Goal: Information Seeking & Learning: Check status

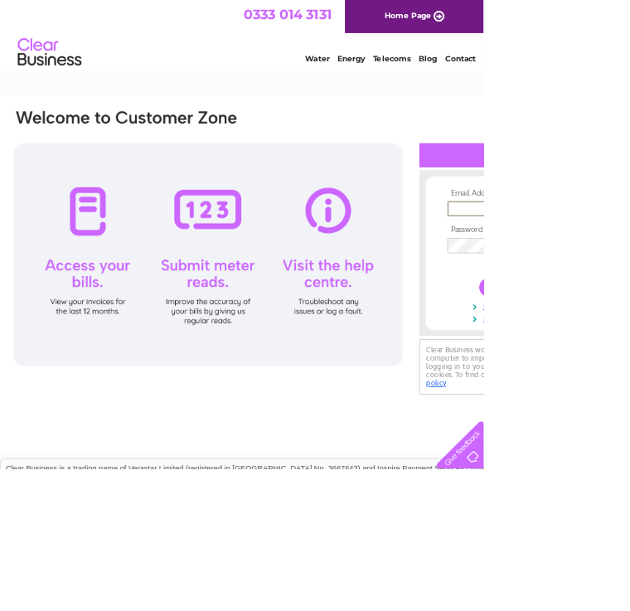
type input "lbhd44@icloud.com"
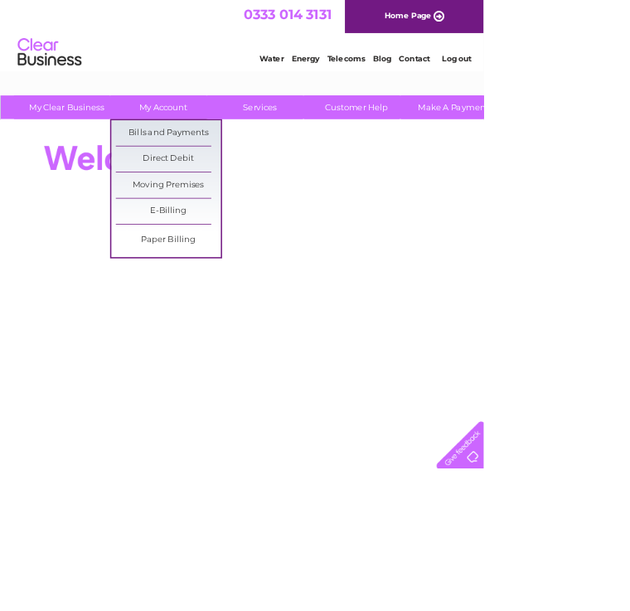
click at [241, 185] on link "Bills and Payments" at bounding box center [219, 173] width 137 height 33
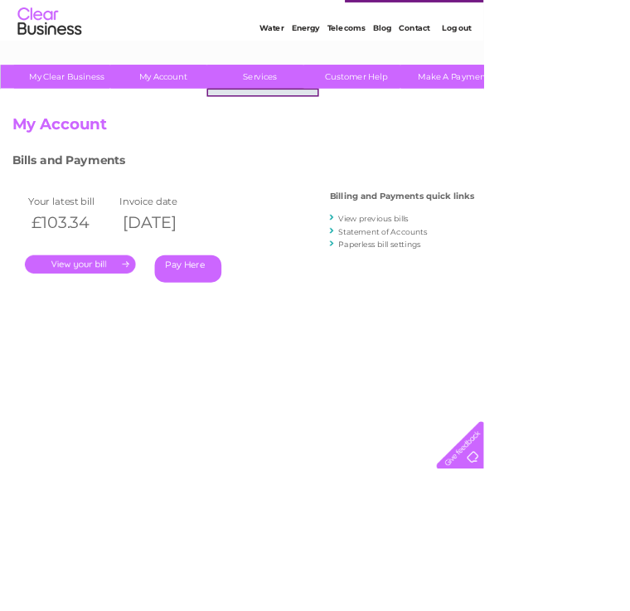
scroll to position [40, 0]
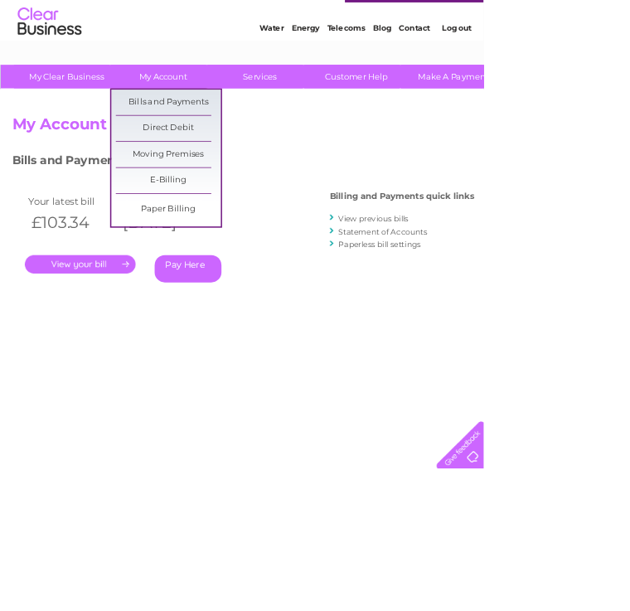
click at [251, 142] on link "Bills and Payments" at bounding box center [219, 133] width 137 height 33
click at [240, 151] on link "Direct Debit" at bounding box center [219, 167] width 137 height 33
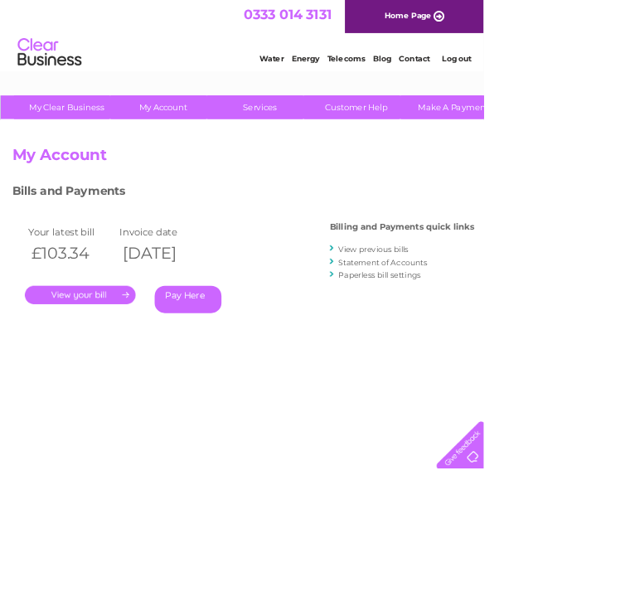
click at [122, 386] on link "." at bounding box center [104, 384] width 144 height 24
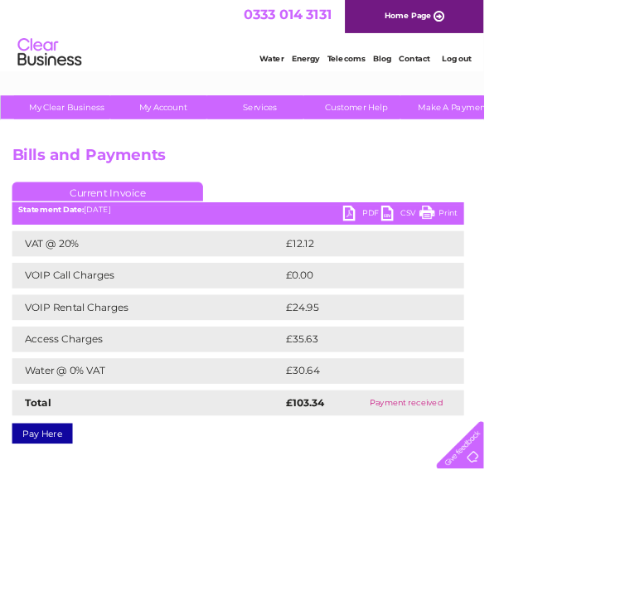
click at [629, 610] on html "My Clear Business Login Details My Details My Preferences Link Account My Accou…" at bounding box center [315, 458] width 630 height 917
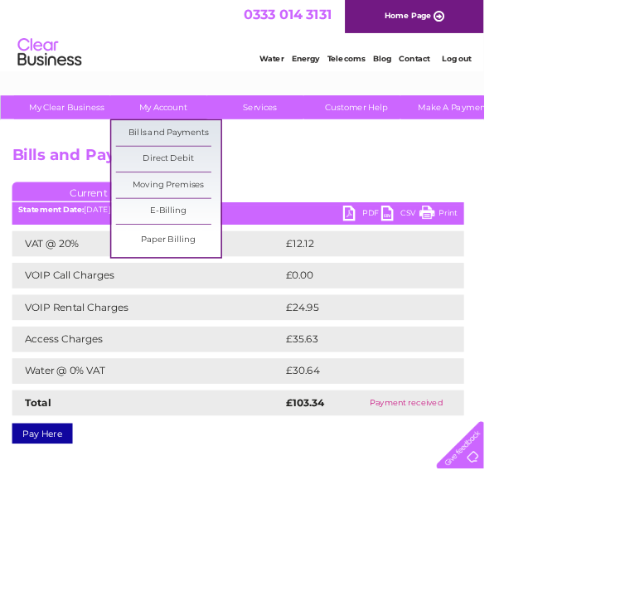
click at [245, 170] on link "Bills and Payments" at bounding box center [219, 173] width 137 height 33
click at [240, 206] on link "Direct Debit" at bounding box center [219, 207] width 137 height 33
click at [229, 206] on link "Direct Debit" at bounding box center [219, 207] width 137 height 33
click at [229, 247] on link "Moving Premises" at bounding box center [219, 241] width 137 height 33
click at [227, 181] on link "Bills and Payments" at bounding box center [219, 173] width 137 height 33
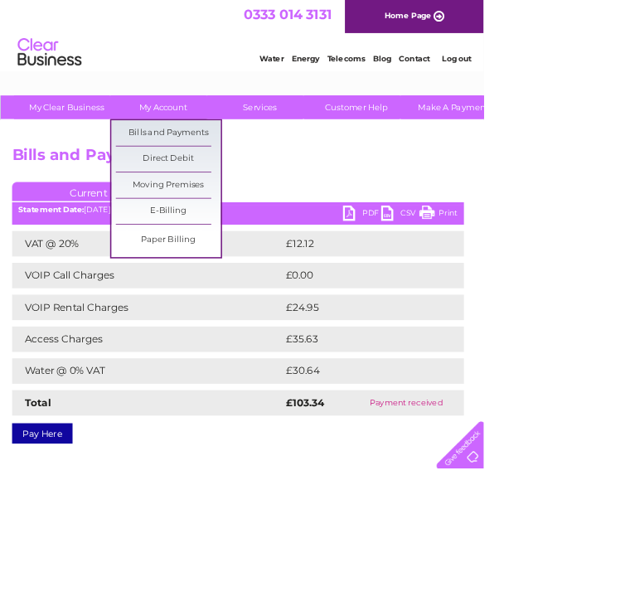
click at [234, 175] on link "Bills and Payments" at bounding box center [219, 173] width 137 height 33
click at [227, 164] on link "Bills and Payments" at bounding box center [219, 173] width 137 height 33
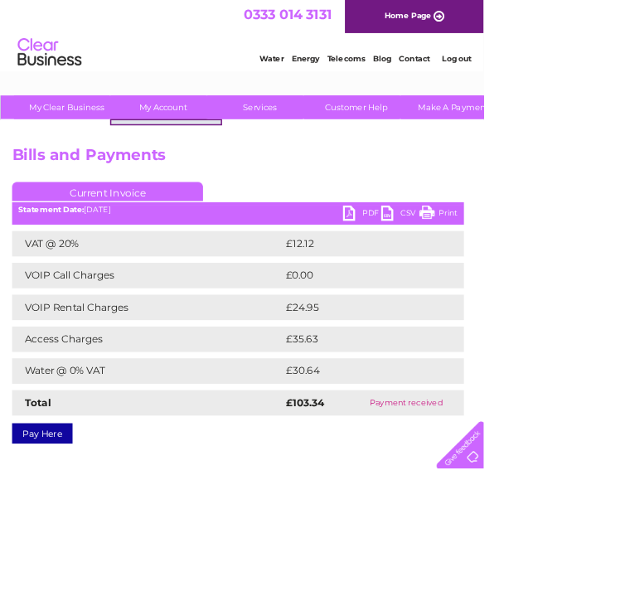
click at [352, 206] on h2 "Bills and Payments" at bounding box center [410, 206] width 789 height 32
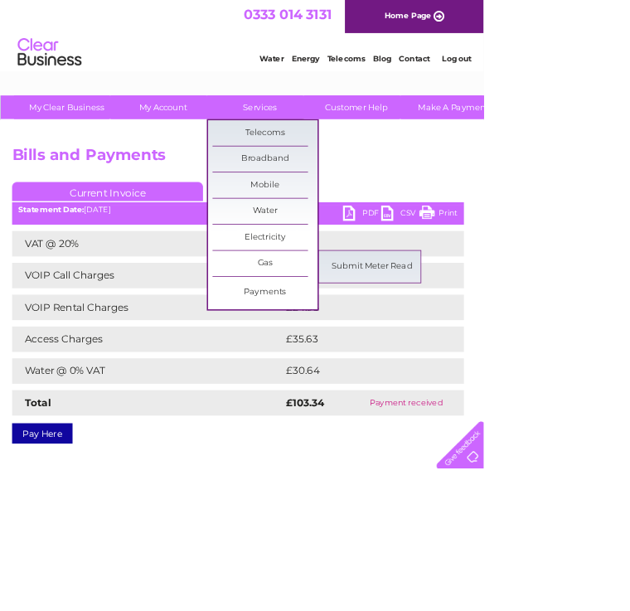
click at [337, 375] on link "Payments" at bounding box center [345, 381] width 137 height 33
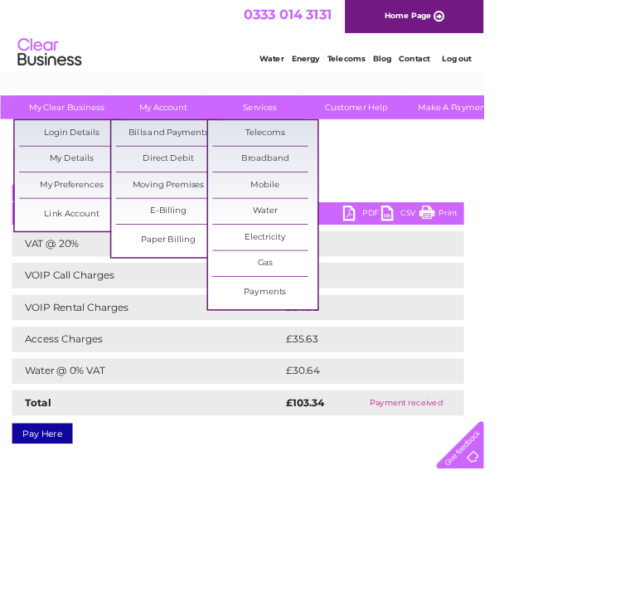
click at [341, 80] on link "Water" at bounding box center [354, 76] width 32 height 12
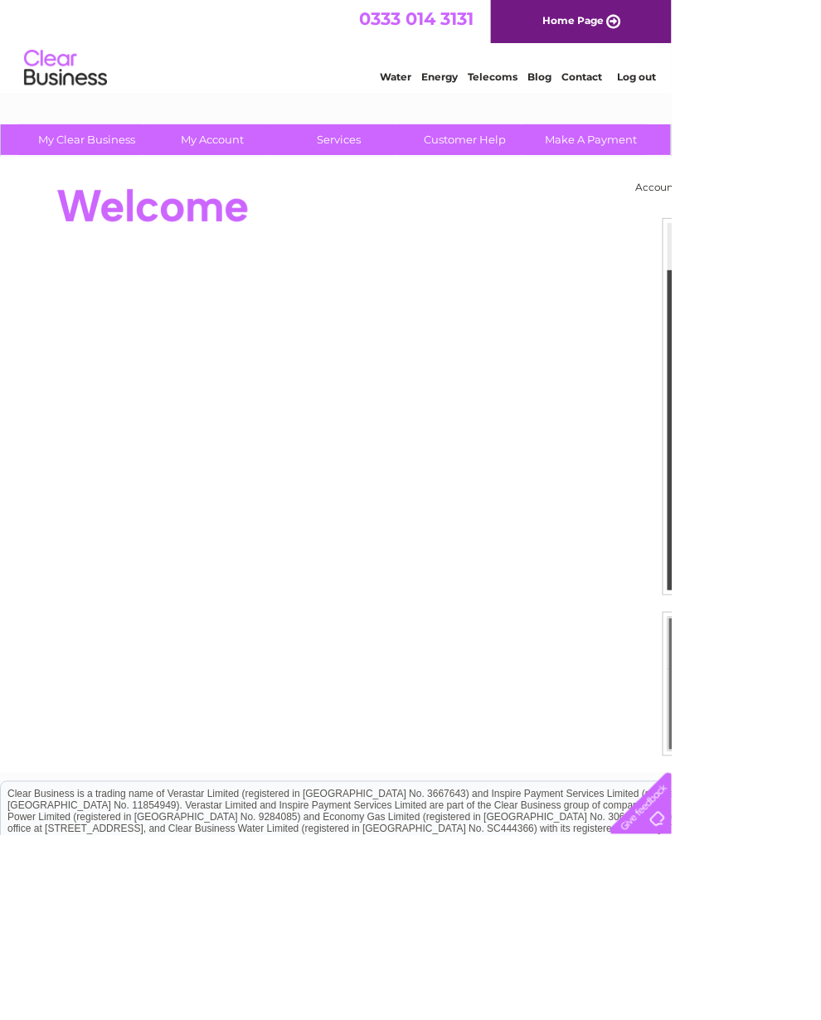
scroll to position [14, 0]
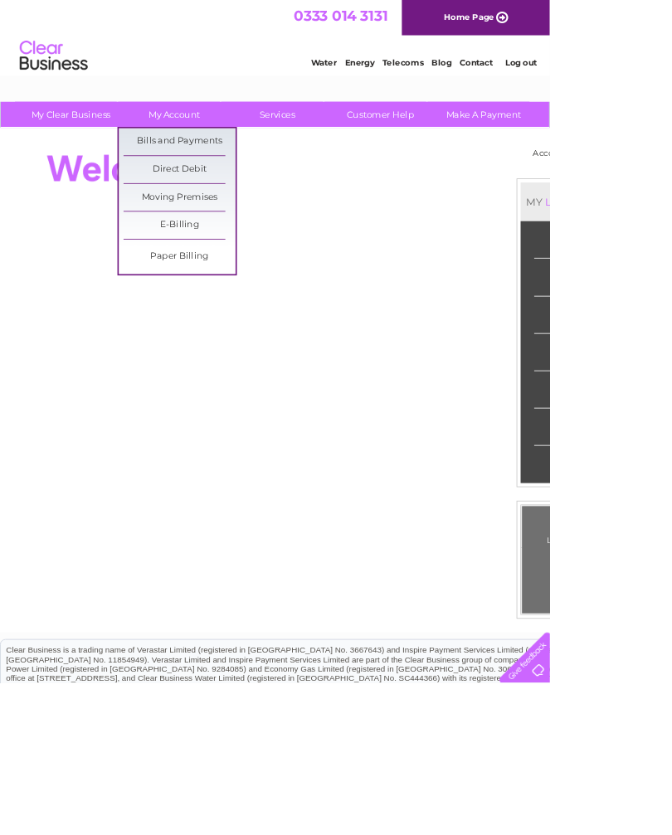
click at [260, 186] on link "Bills and Payments" at bounding box center [219, 173] width 137 height 33
click at [248, 172] on link "Bills and Payments" at bounding box center [219, 173] width 137 height 33
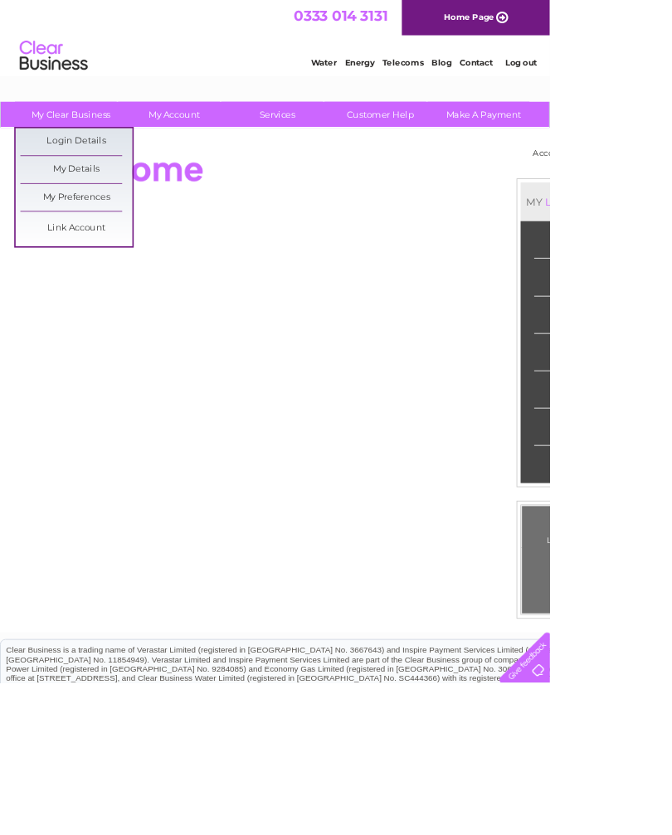
click at [671, 426] on div "Account number MY LIVE SERVICES Telecoms Broadband Mobile Water Electricity Gas…" at bounding box center [410, 465] width 821 height 616
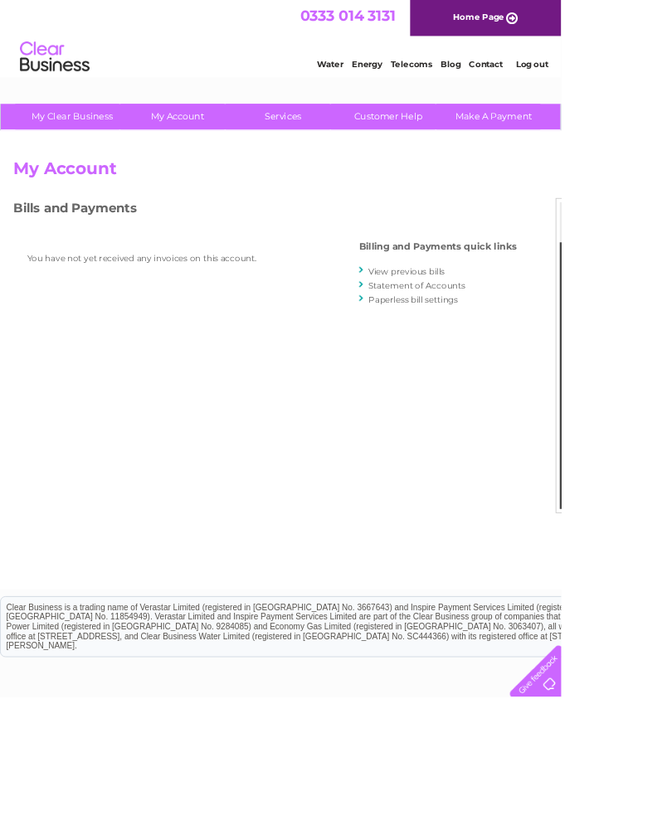
click at [509, 329] on link "View previous bills" at bounding box center [486, 324] width 91 height 12
click at [451, 338] on link "Statement of Accounts" at bounding box center [499, 342] width 116 height 12
click at [451, 328] on link "View previous bills" at bounding box center [486, 324] width 91 height 12
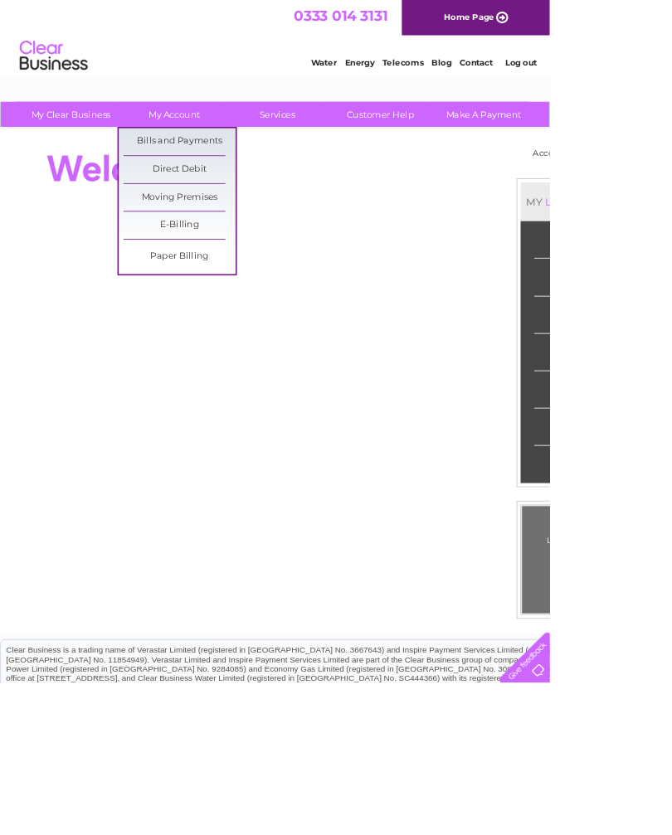
click at [250, 217] on link "Direct Debit" at bounding box center [219, 207] width 137 height 33
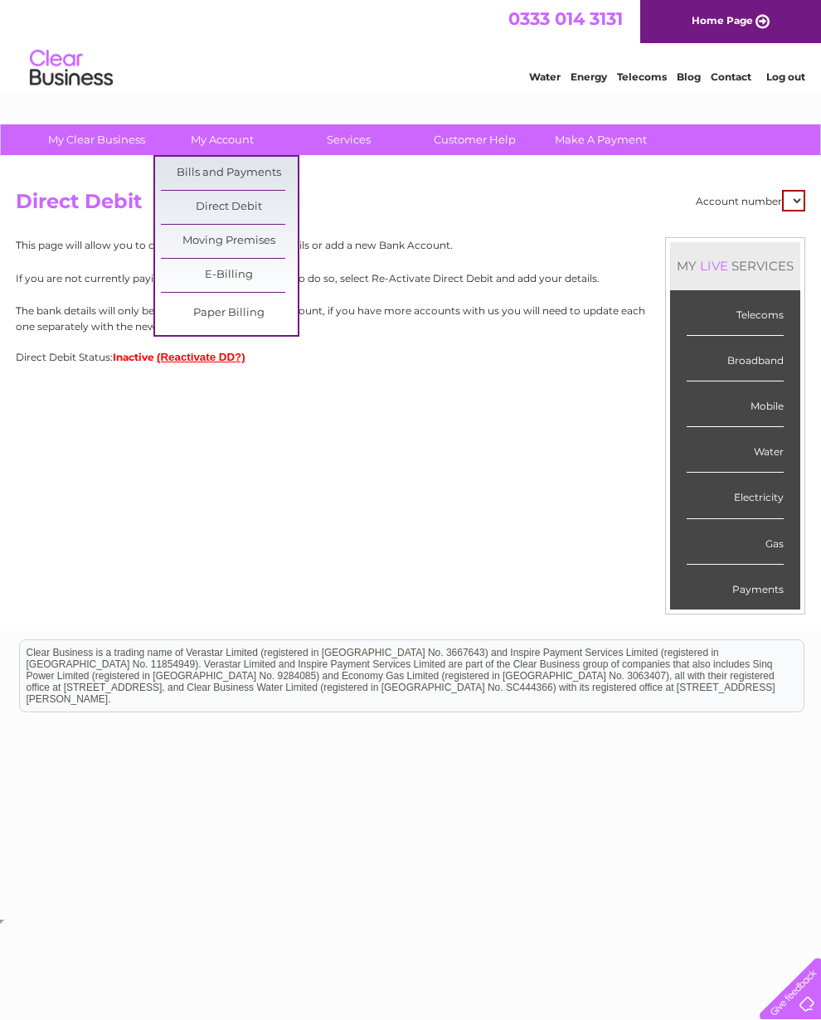
click at [284, 175] on link "Bills and Payments" at bounding box center [229, 173] width 137 height 33
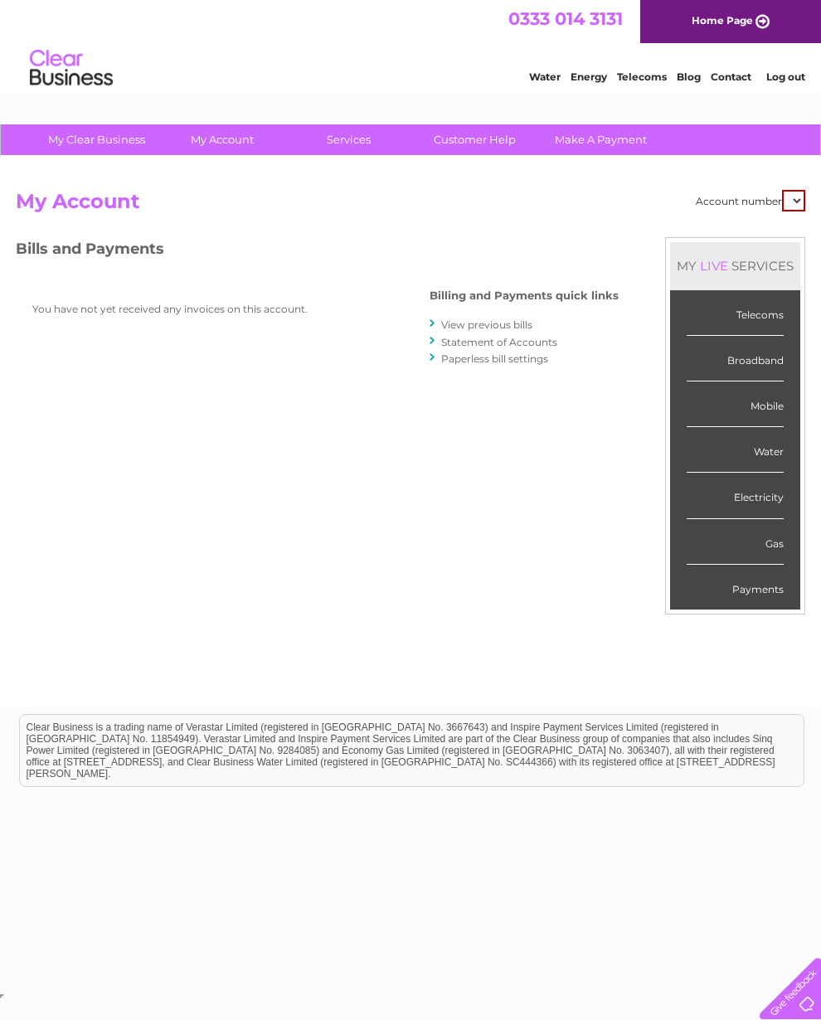
click at [512, 337] on link "Statement of Accounts" at bounding box center [499, 342] width 116 height 12
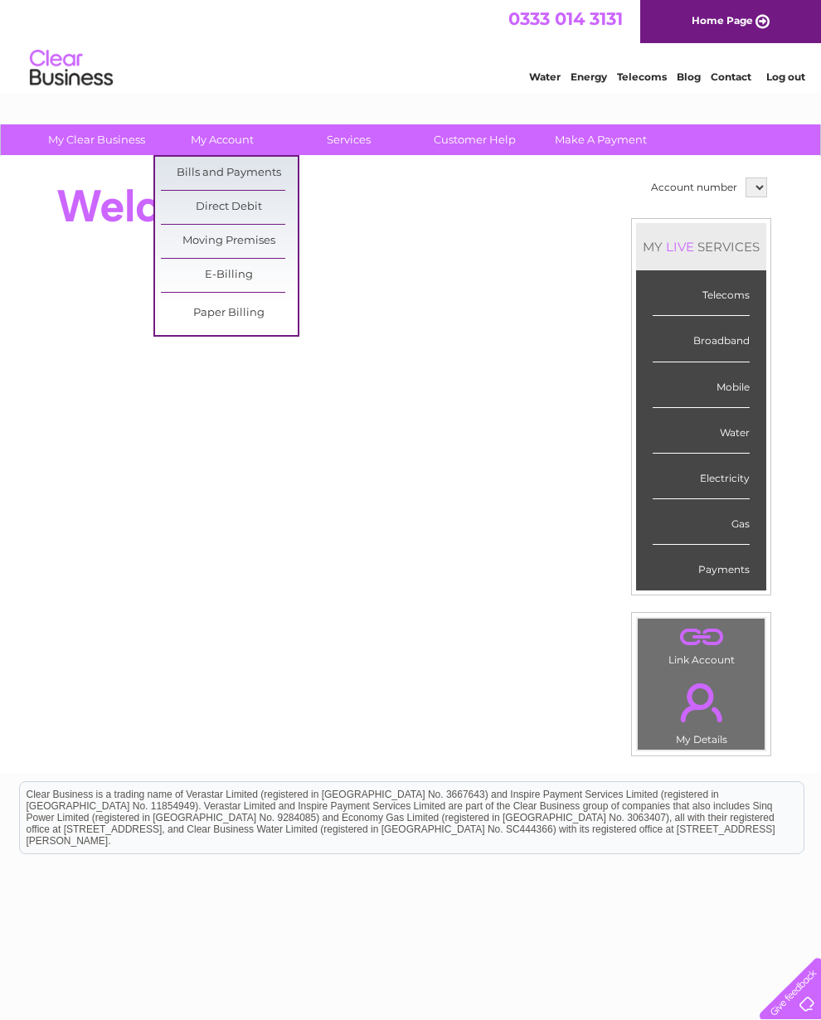
click at [297, 187] on link "Bills and Payments" at bounding box center [229, 173] width 137 height 33
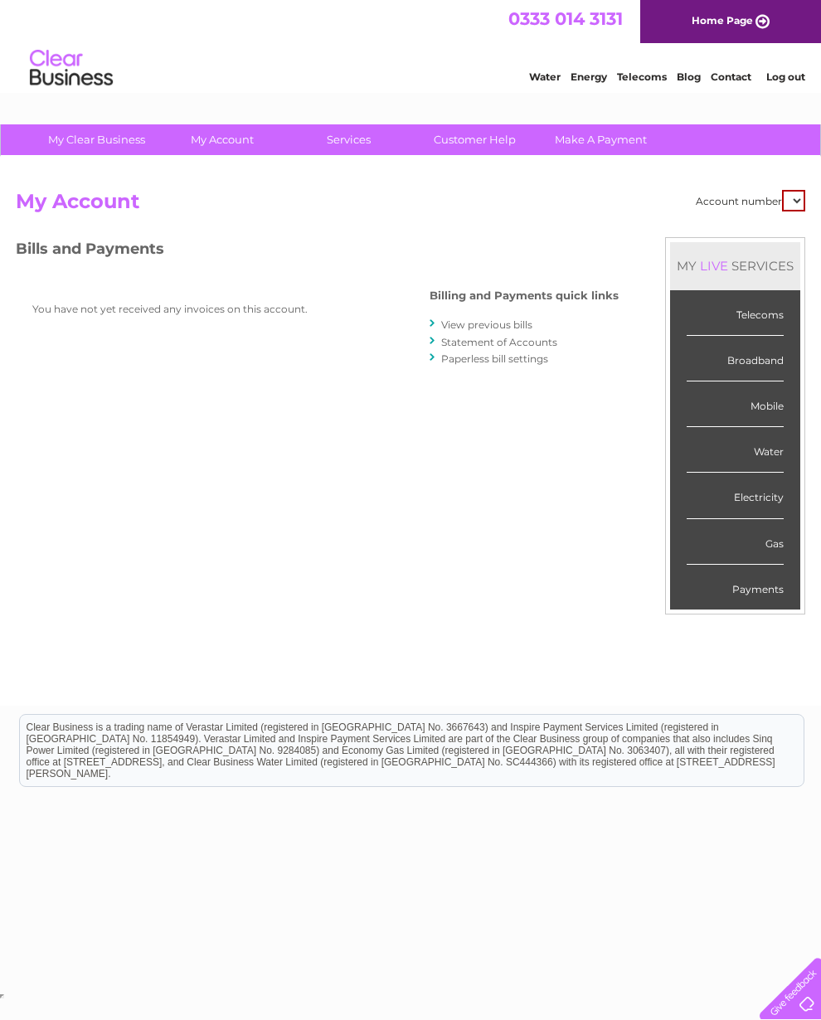
click at [540, 322] on li "View previous bills" at bounding box center [524, 324] width 189 height 17
click at [441, 320] on link "View previous bills" at bounding box center [486, 324] width 91 height 12
click at [441, 328] on link "View previous bills" at bounding box center [486, 324] width 91 height 12
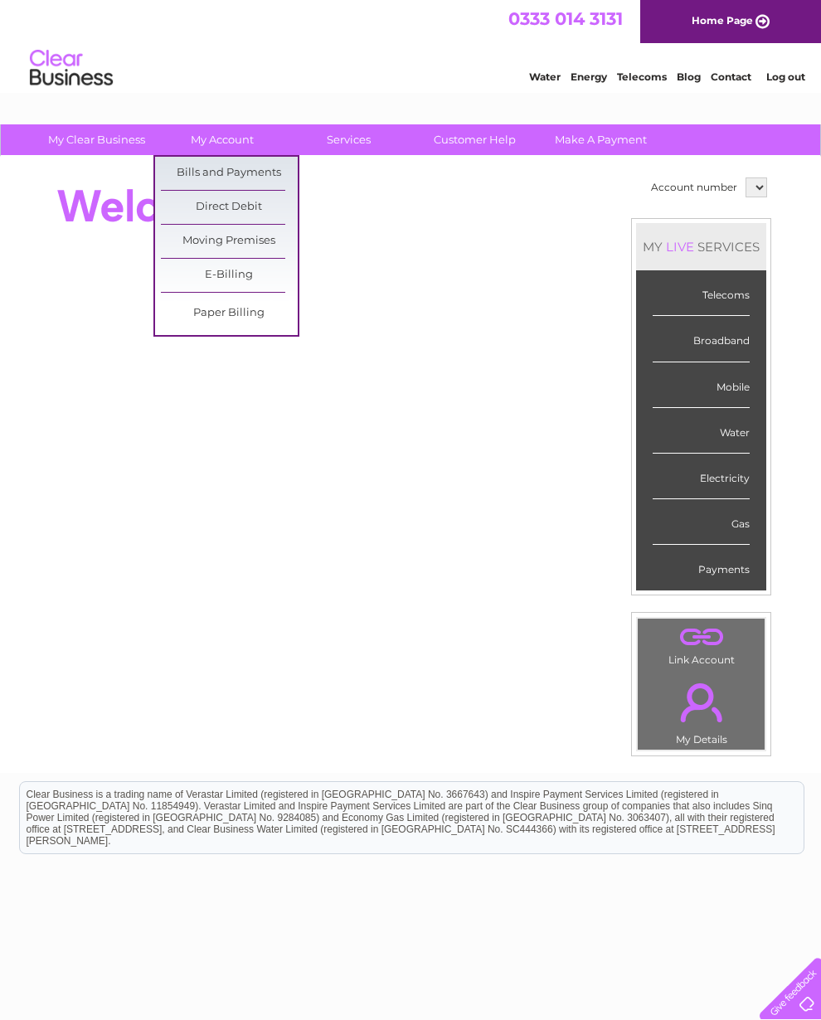
click at [263, 188] on link "Bills and Payments" at bounding box center [229, 173] width 137 height 33
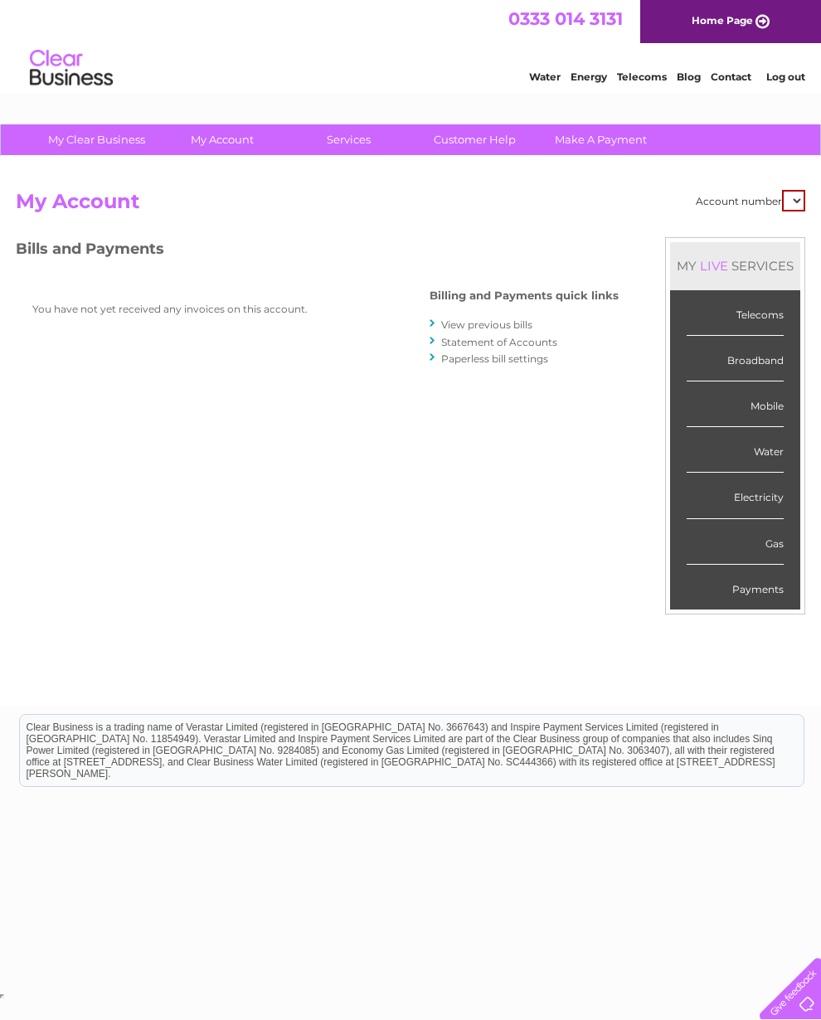
click at [521, 325] on link "View previous bills" at bounding box center [486, 324] width 91 height 12
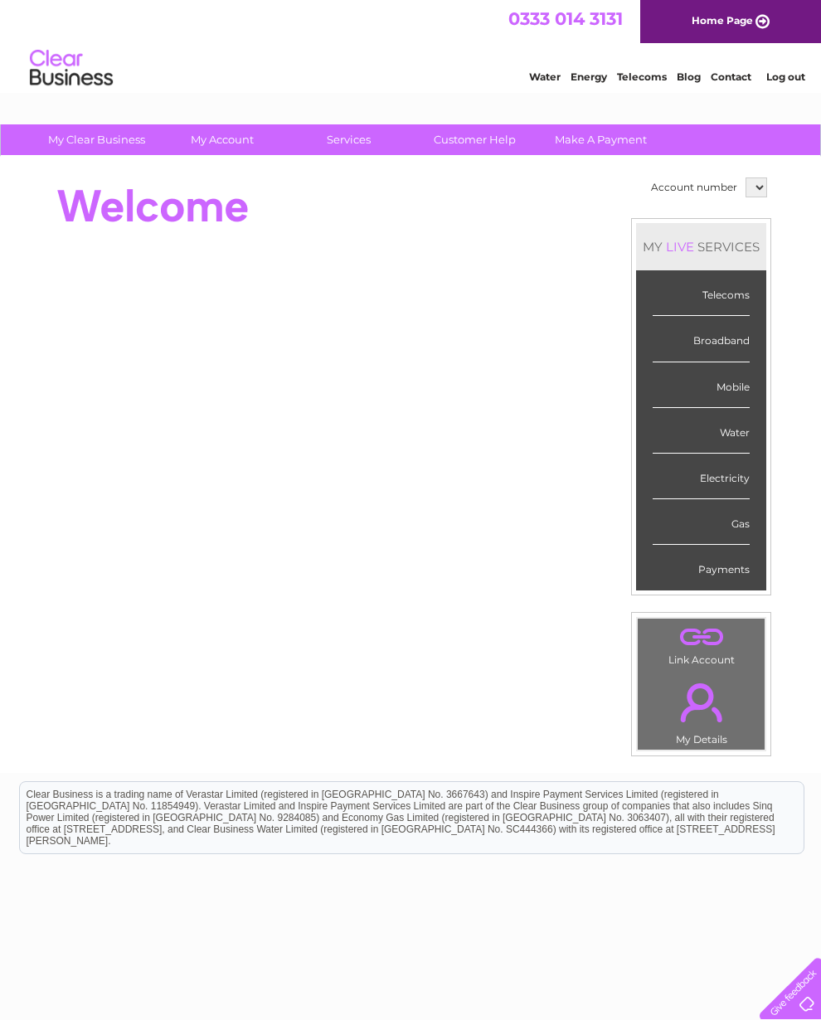
click at [104, 91] on img at bounding box center [71, 68] width 85 height 51
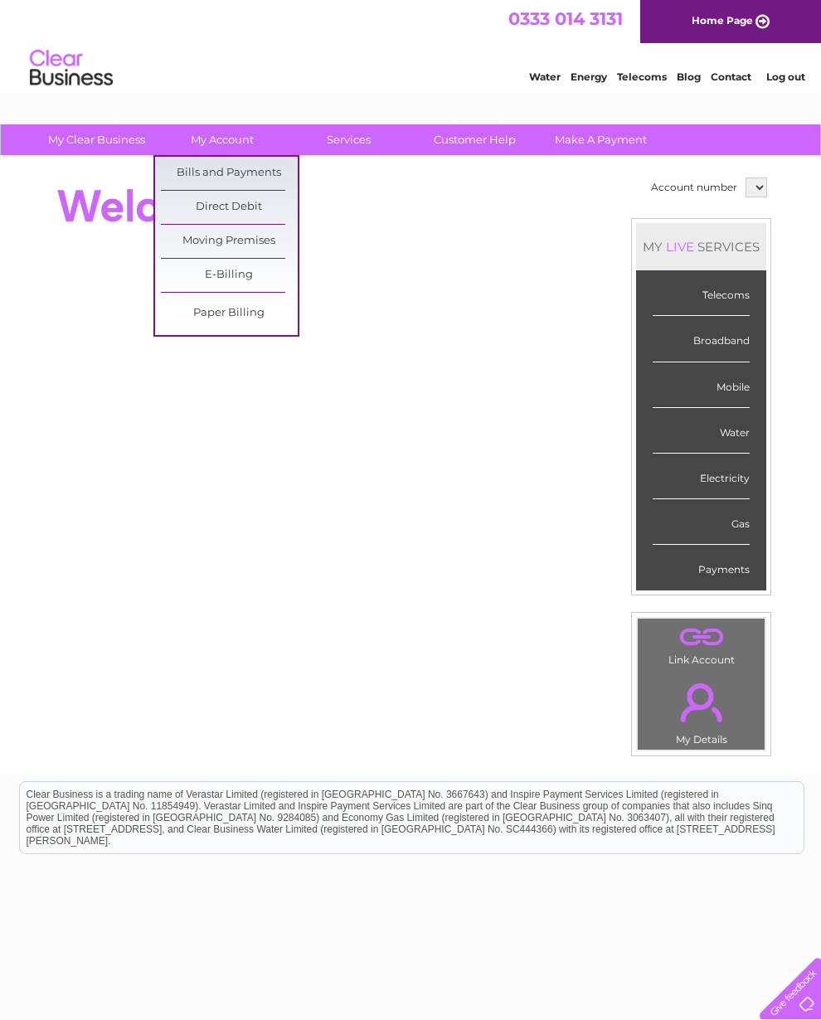
click at [230, 152] on link "My Account" at bounding box center [222, 139] width 137 height 31
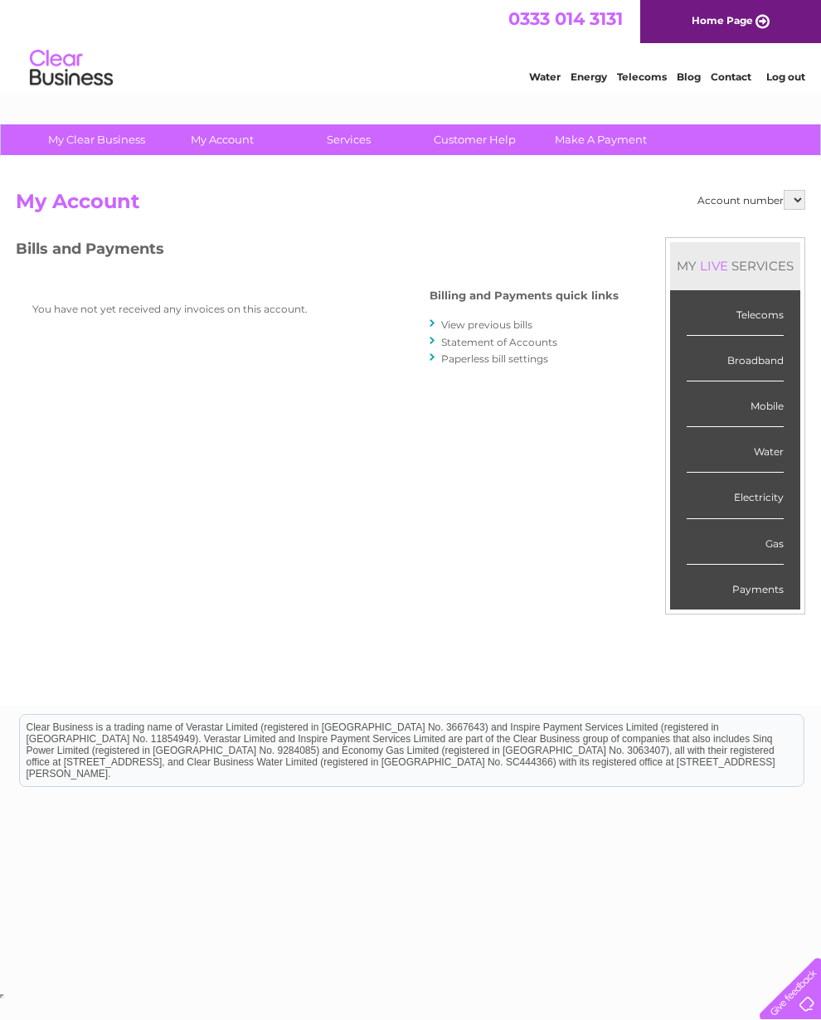
click at [445, 331] on link "View previous bills" at bounding box center [486, 324] width 91 height 12
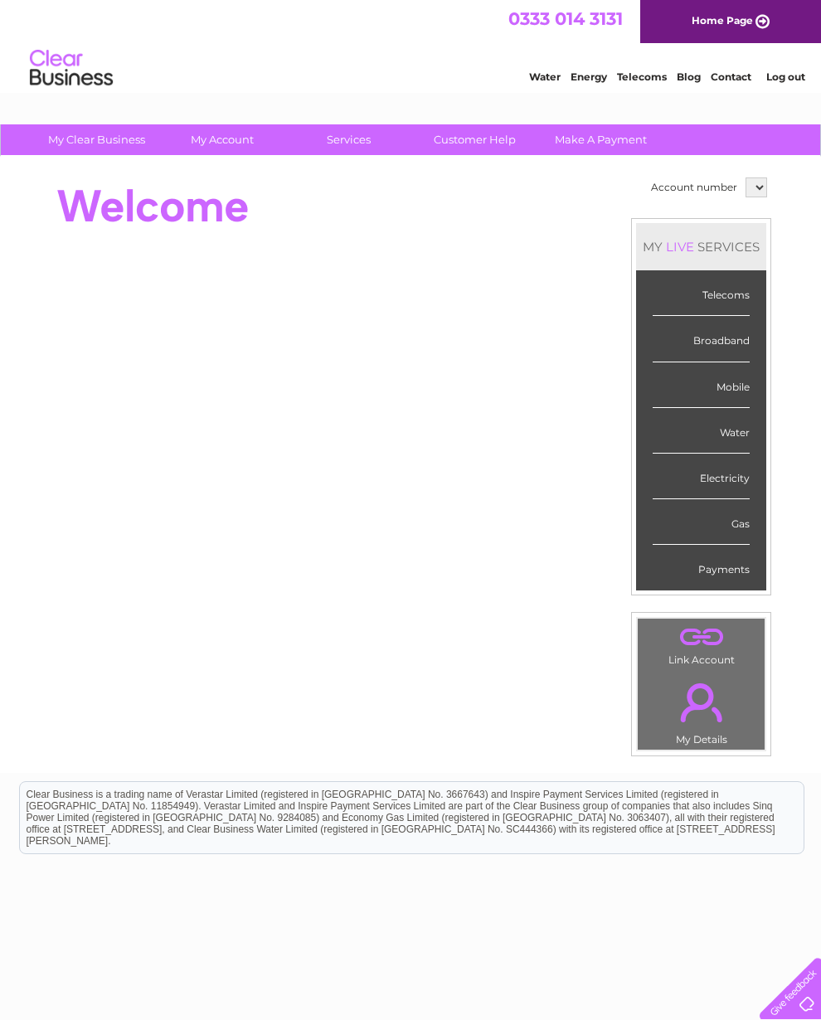
click at [734, 297] on div "Telecoms" at bounding box center [701, 293] width 97 height 46
click at [747, 294] on div "Telecoms" at bounding box center [701, 293] width 97 height 46
click at [518, 97] on html "0333 014 3131 Home Page Water Energy Telecoms Blog Contact Log out" at bounding box center [410, 48] width 821 height 97
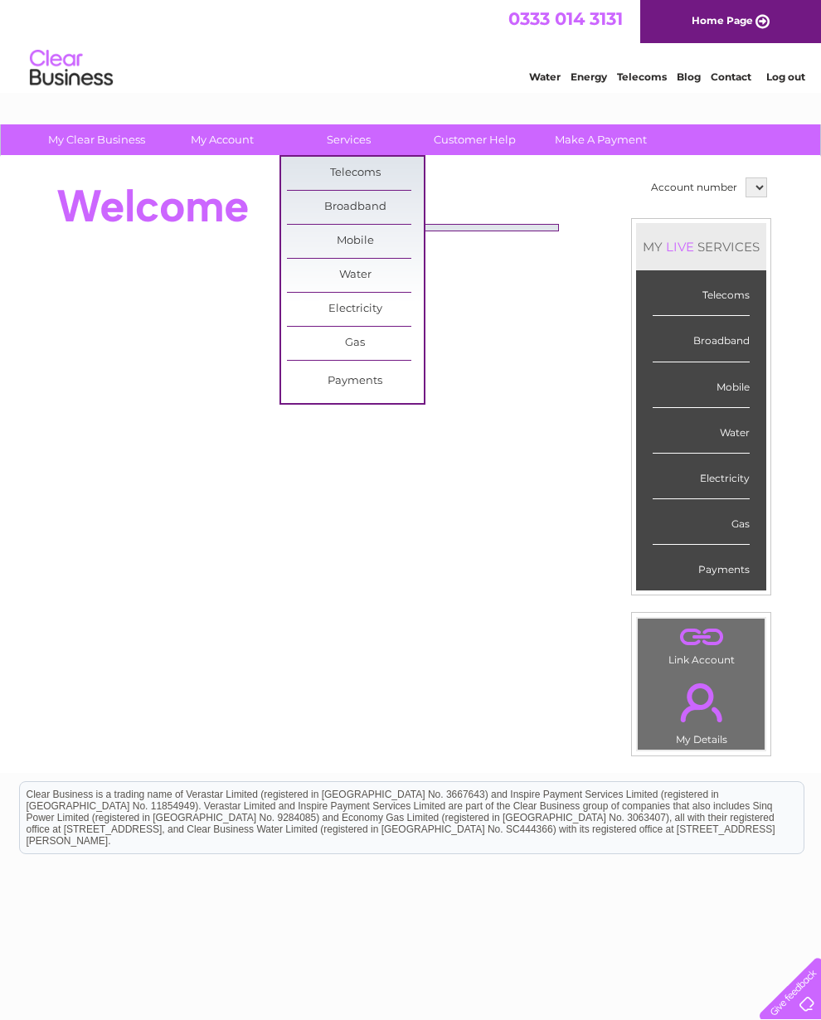
click at [369, 221] on link "Broadband" at bounding box center [355, 207] width 137 height 33
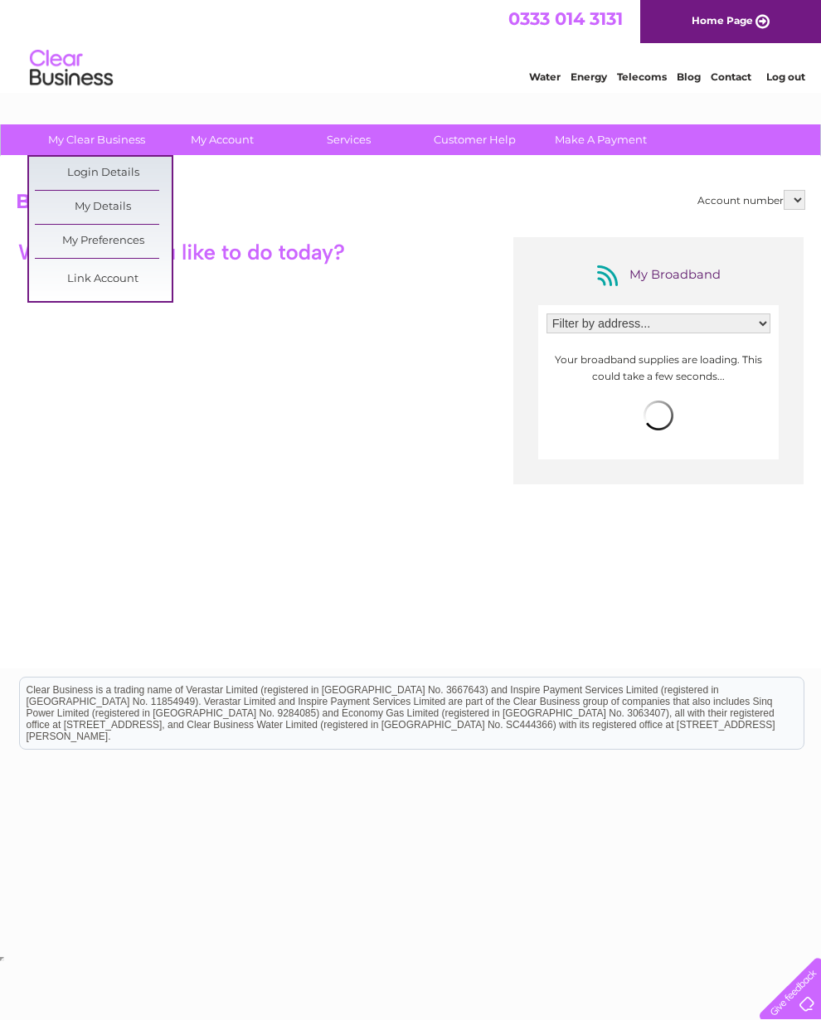
click at [767, 329] on select "Filter by address..." at bounding box center [658, 323] width 224 height 20
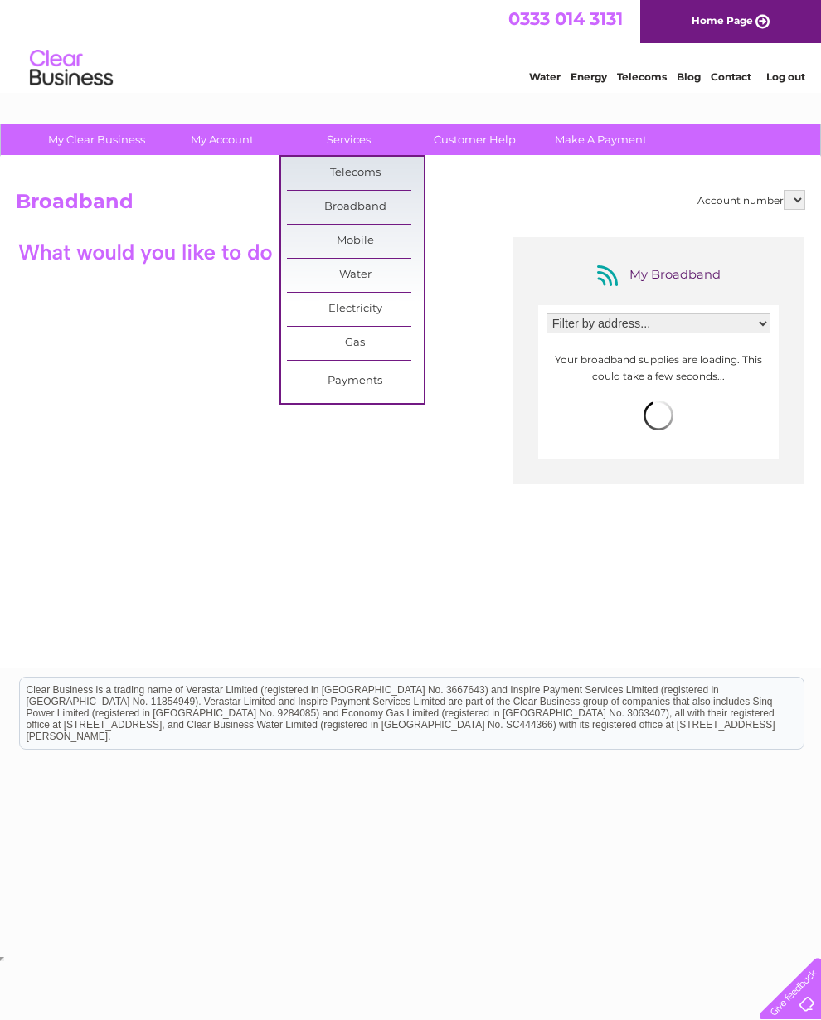
click at [360, 371] on link "Payments" at bounding box center [355, 381] width 137 height 33
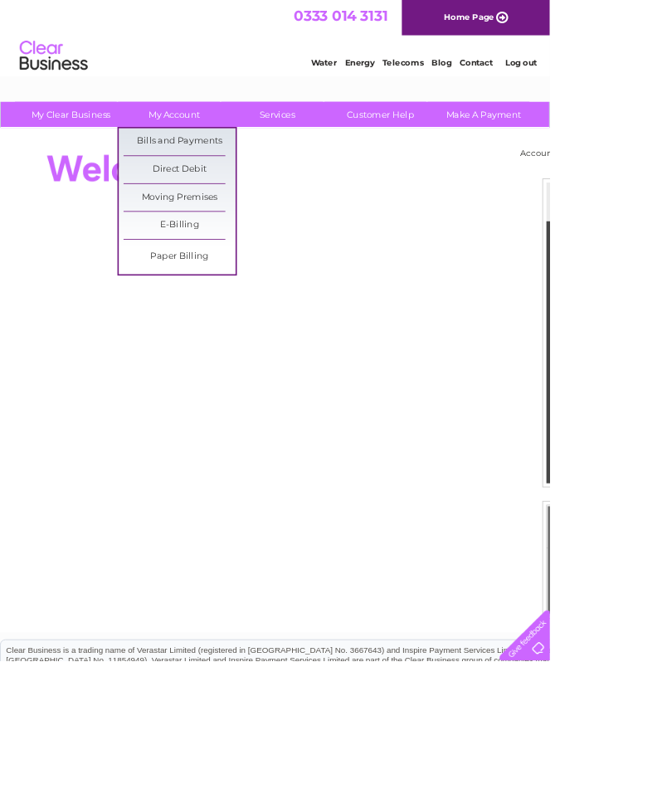
click at [255, 163] on link "Bills and Payments" at bounding box center [219, 173] width 137 height 33
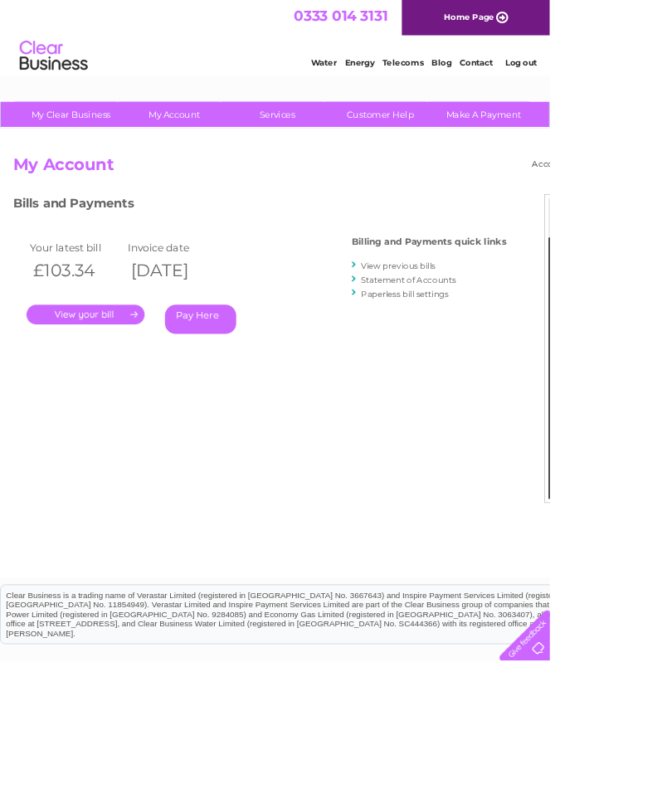
click at [522, 318] on link "View previous bills" at bounding box center [486, 324] width 91 height 12
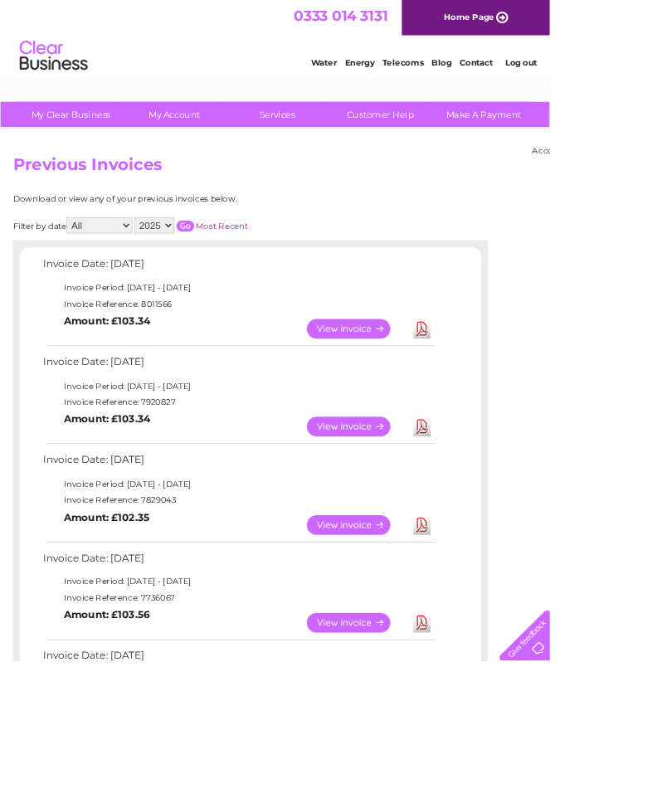
click at [570, 205] on h2 "Previous Invoices" at bounding box center [410, 206] width 789 height 32
click at [391, 62] on div "Water Energy Telecoms Blog Contact Log out" at bounding box center [509, 70] width 325 height 34
click at [401, 72] on link "Water" at bounding box center [396, 76] width 32 height 12
click at [177, 358] on td "Invoice Period: 1 August 2025 - 31 August 2025" at bounding box center [291, 352] width 485 height 20
click at [255, 345] on td "Invoice Period: 1 August 2025 - 31 August 2025" at bounding box center [291, 352] width 485 height 20
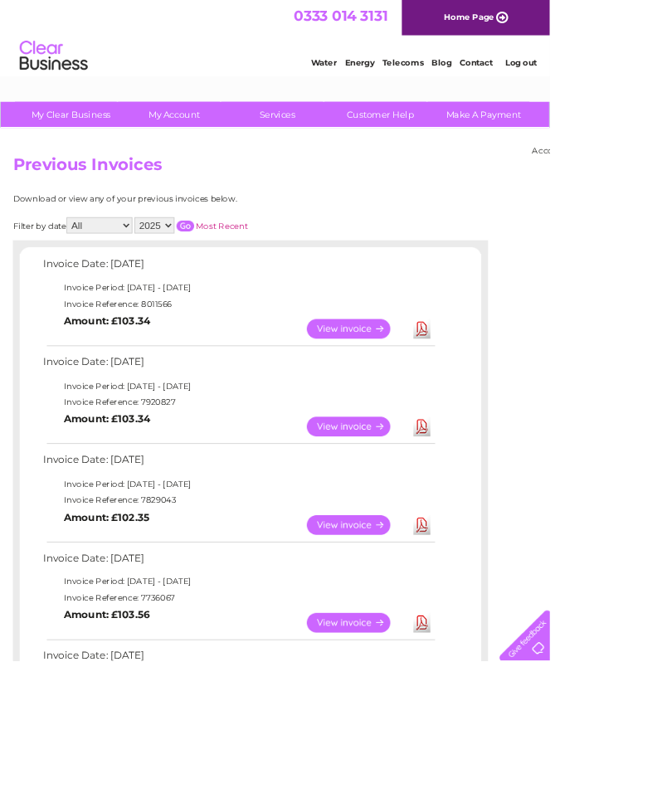
click at [448, 396] on link "View" at bounding box center [436, 402] width 122 height 24
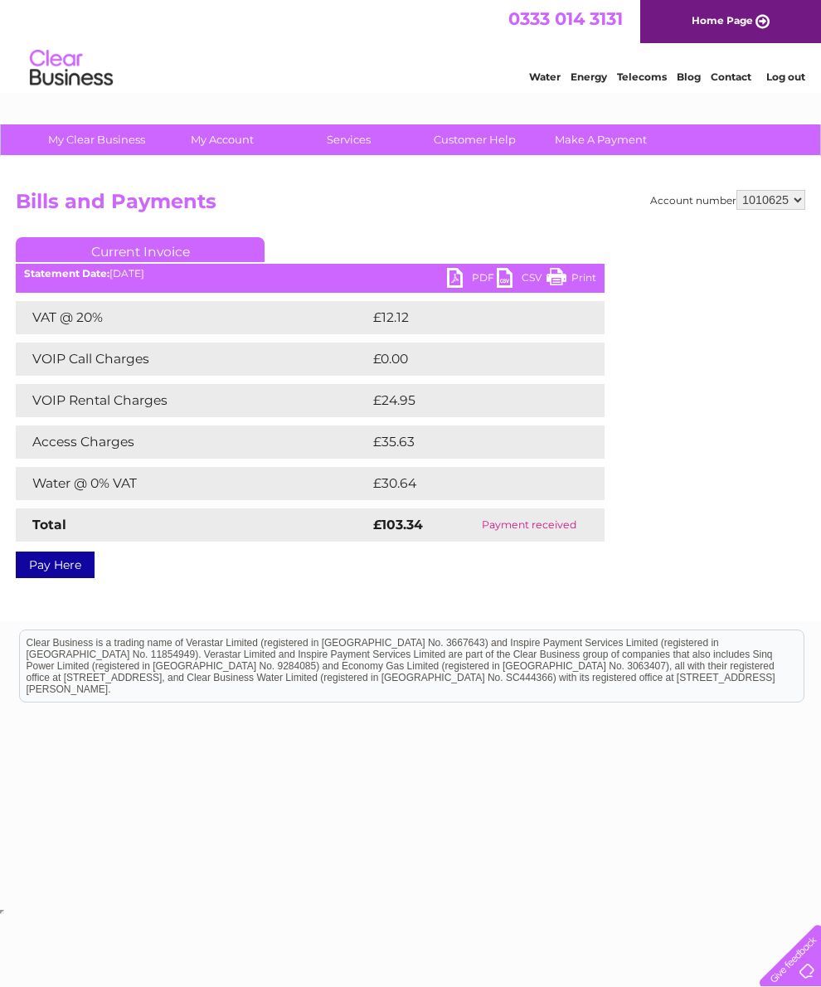
click at [594, 354] on td at bounding box center [585, 358] width 38 height 33
click at [640, 383] on div "Account number 1010625 Bills and Payments Current Invoice PDF CSV Print £0.00" at bounding box center [410, 381] width 789 height 382
click at [529, 73] on link "Water" at bounding box center [545, 76] width 32 height 12
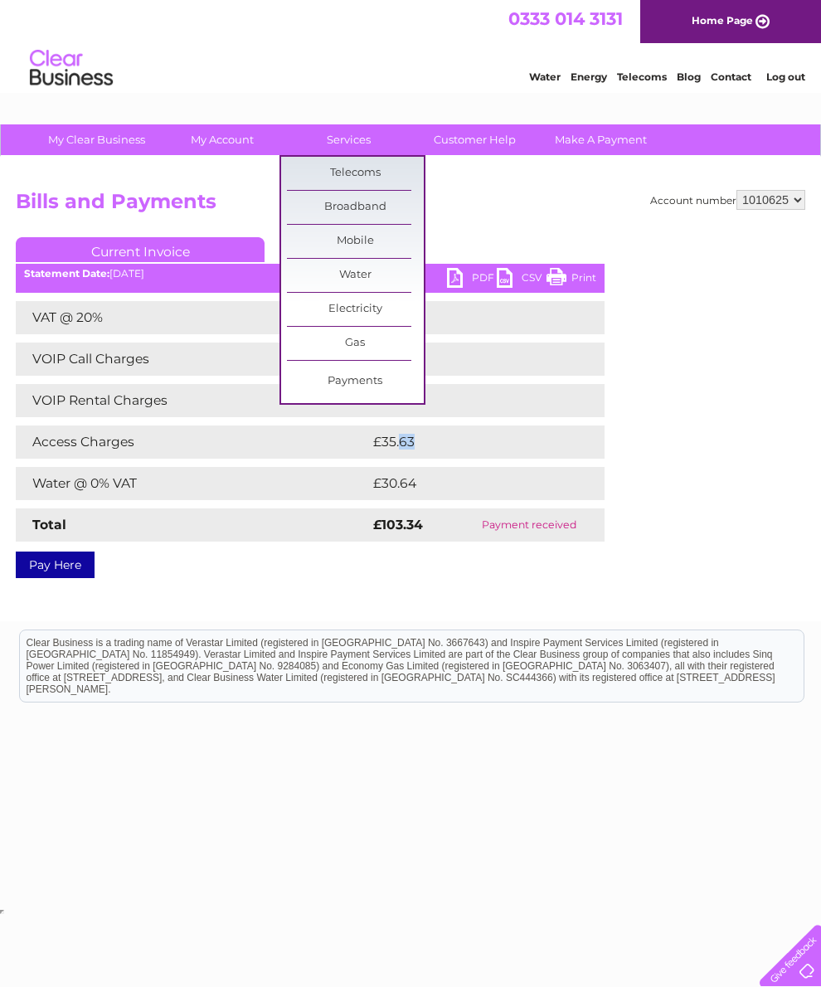
click at [373, 135] on link "Services" at bounding box center [348, 139] width 137 height 31
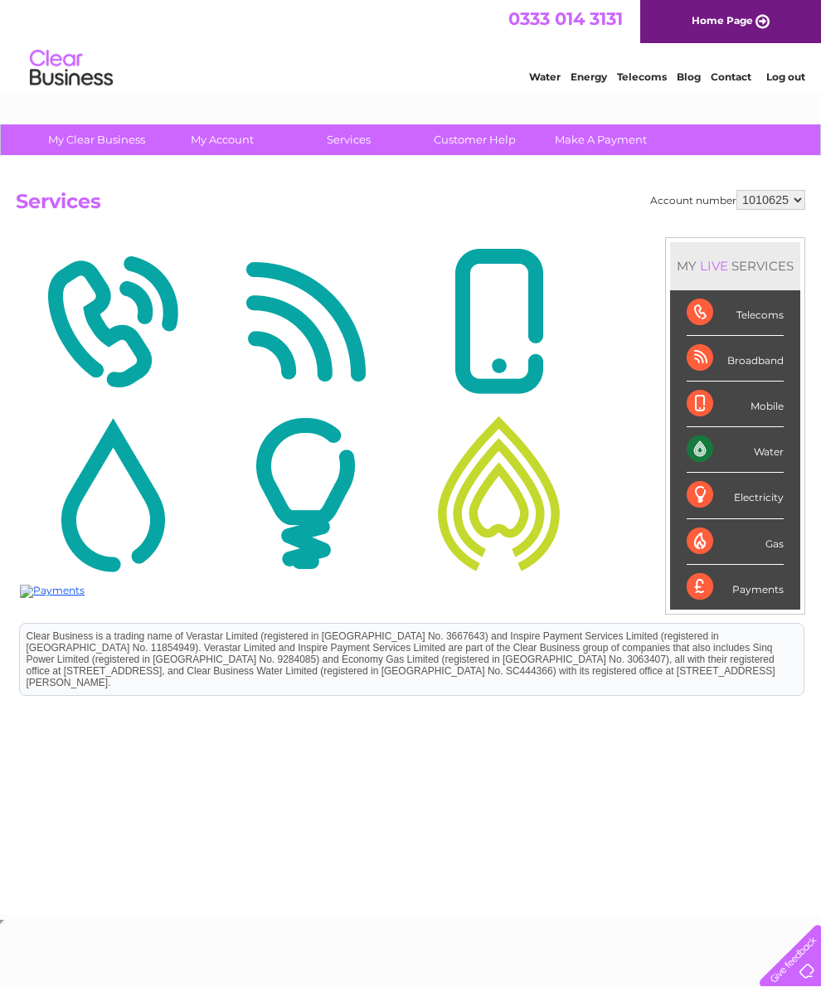
click at [724, 460] on div "Water" at bounding box center [735, 450] width 97 height 46
click at [99, 97] on html "0333 014 3131 Home Page Water Energy Telecoms Blog Contact Log out" at bounding box center [410, 48] width 821 height 97
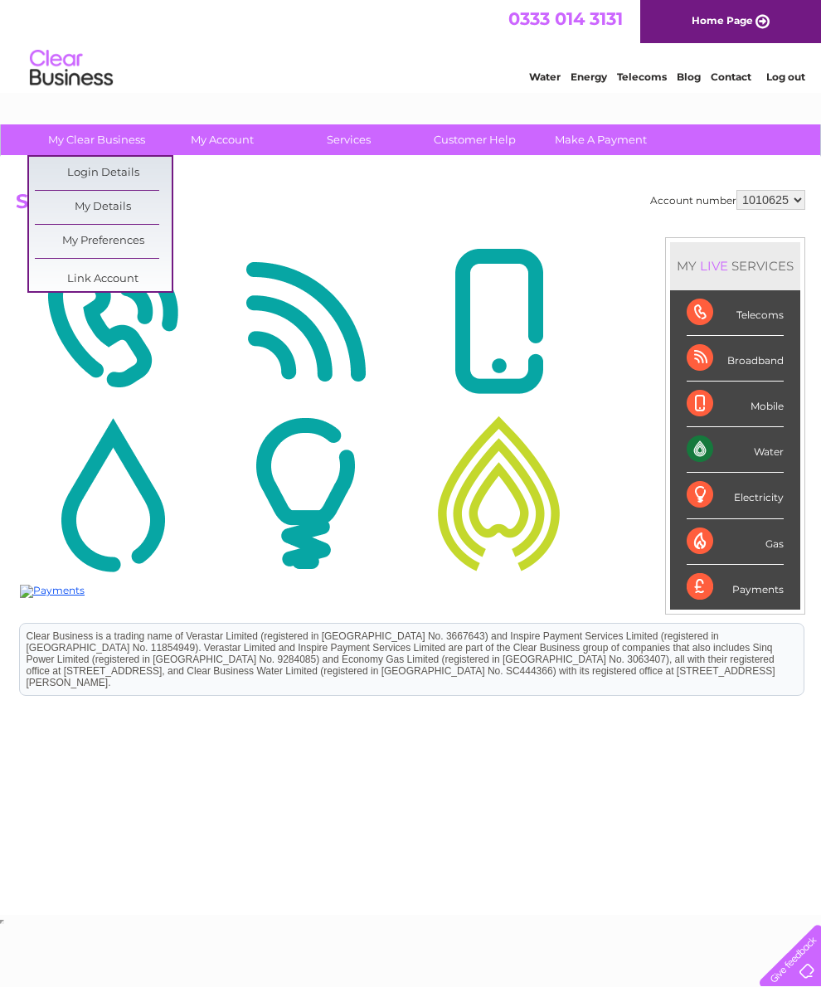
click at [250, 67] on div "Water Energy Telecoms Blog Contact Log out" at bounding box center [410, 70] width 821 height 54
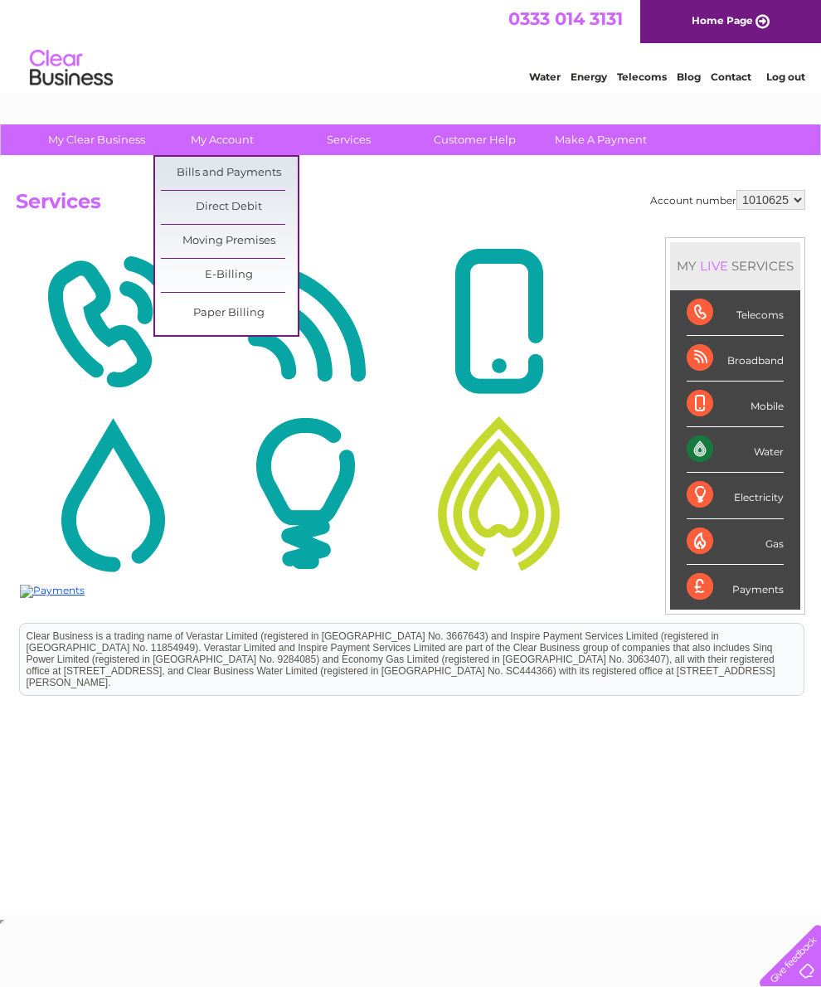
click at [264, 163] on link "Bills and Payments" at bounding box center [229, 173] width 137 height 33
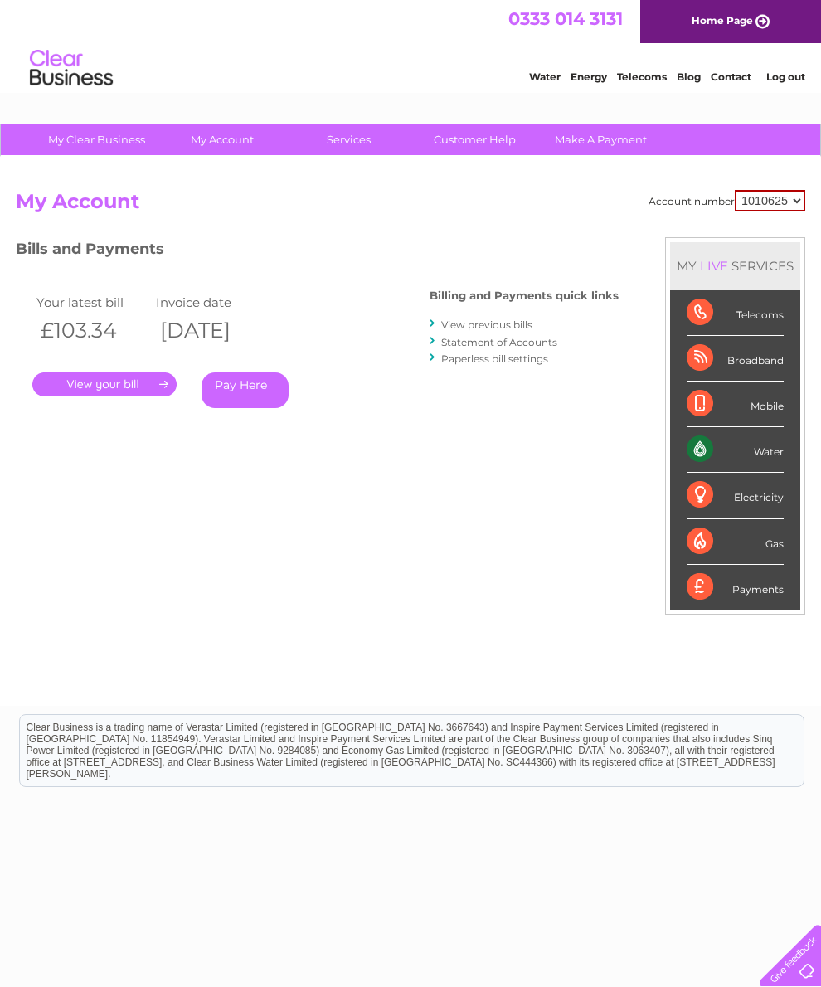
click at [173, 374] on link "." at bounding box center [104, 384] width 144 height 24
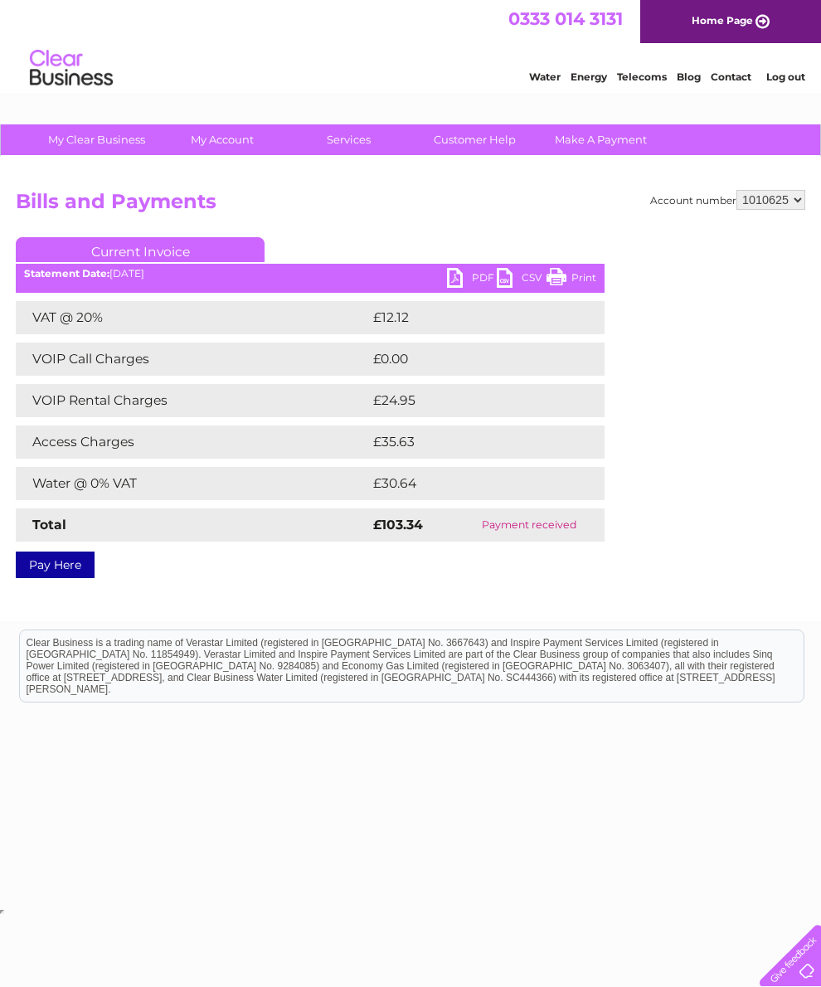
click at [79, 566] on link "Pay Here" at bounding box center [55, 564] width 79 height 27
click at [529, 81] on link "Water" at bounding box center [545, 76] width 32 height 12
